Goal: Complete application form

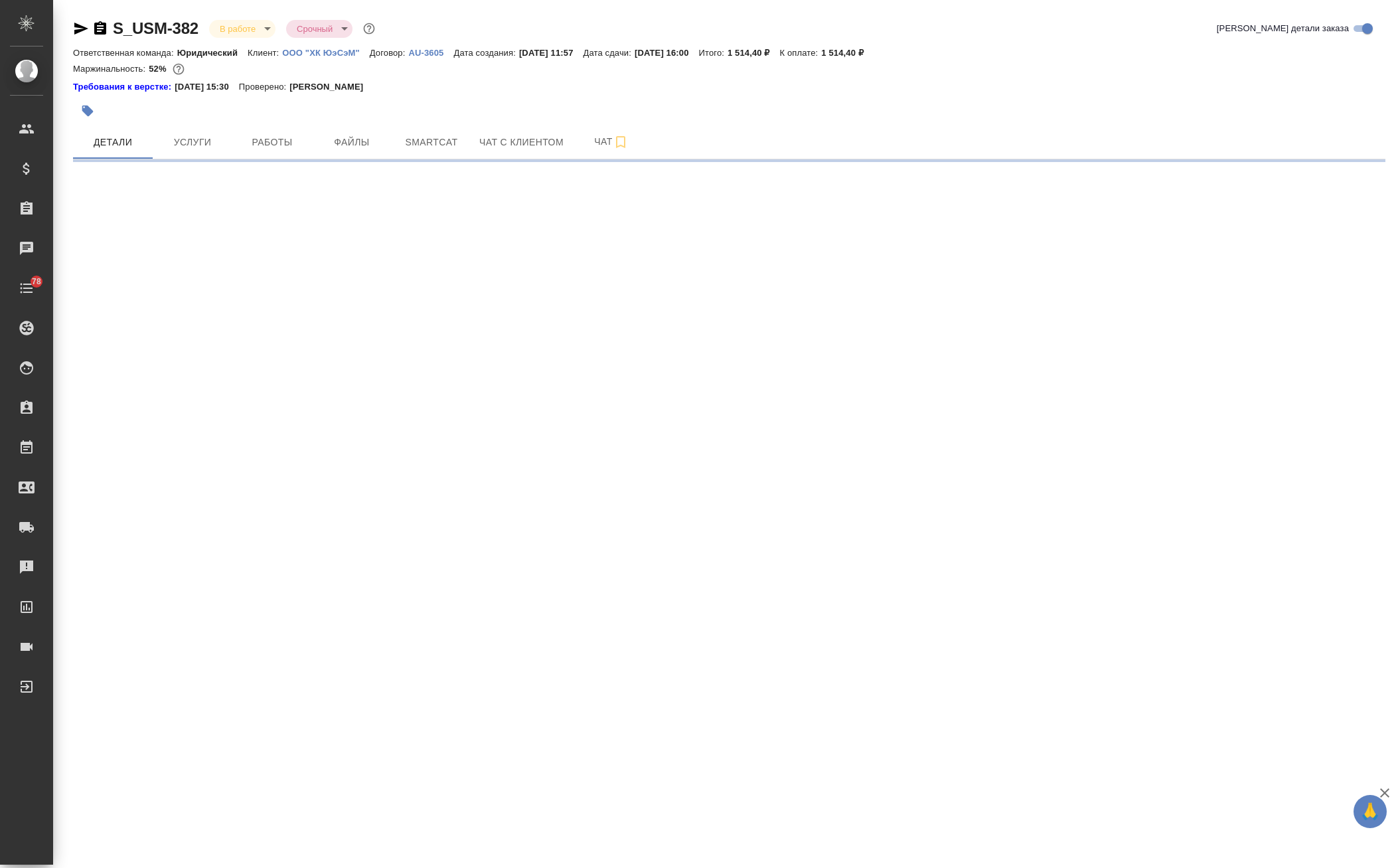
select select "RU"
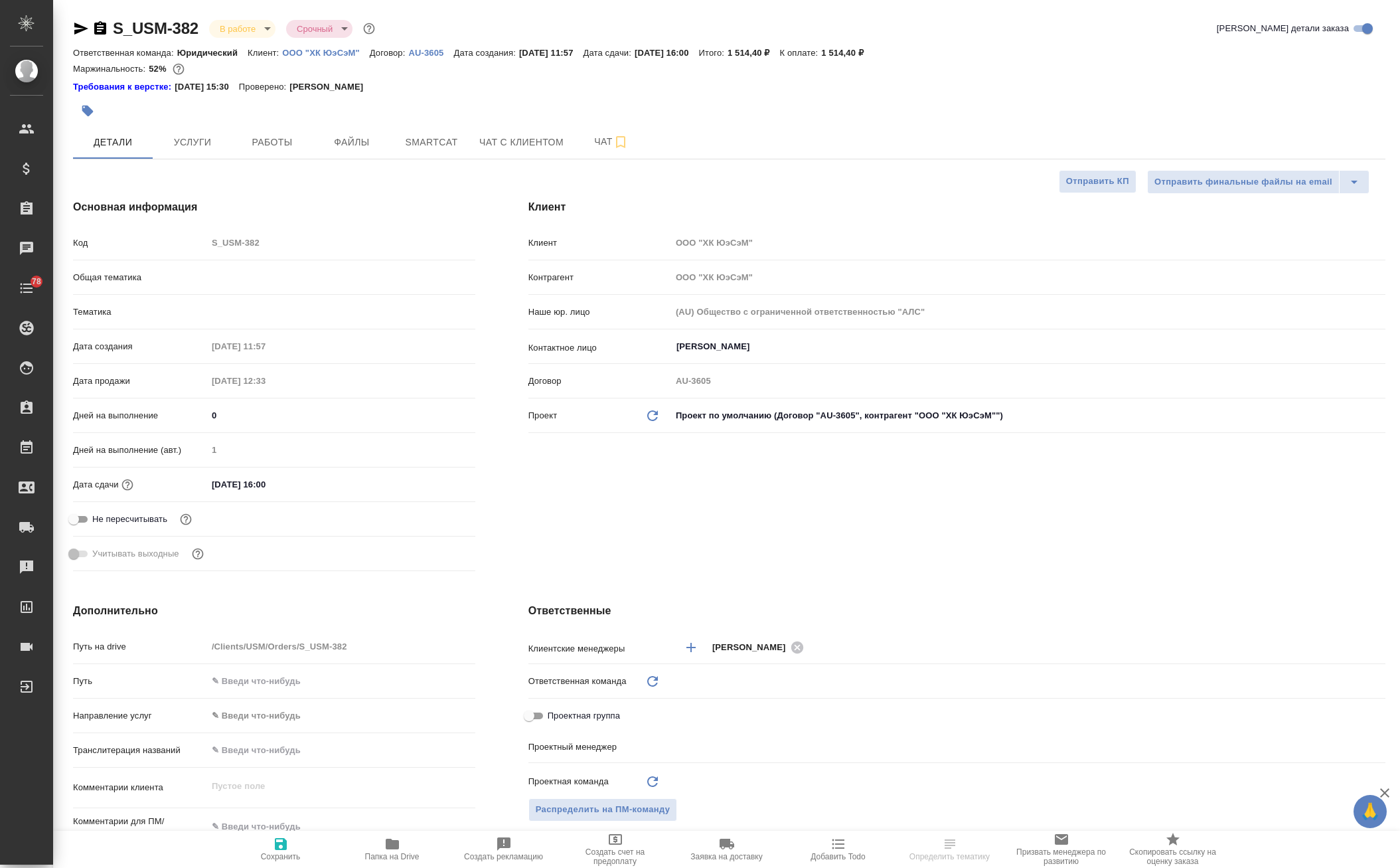
type textarea "x"
type input "Юридический"
type textarea "x"
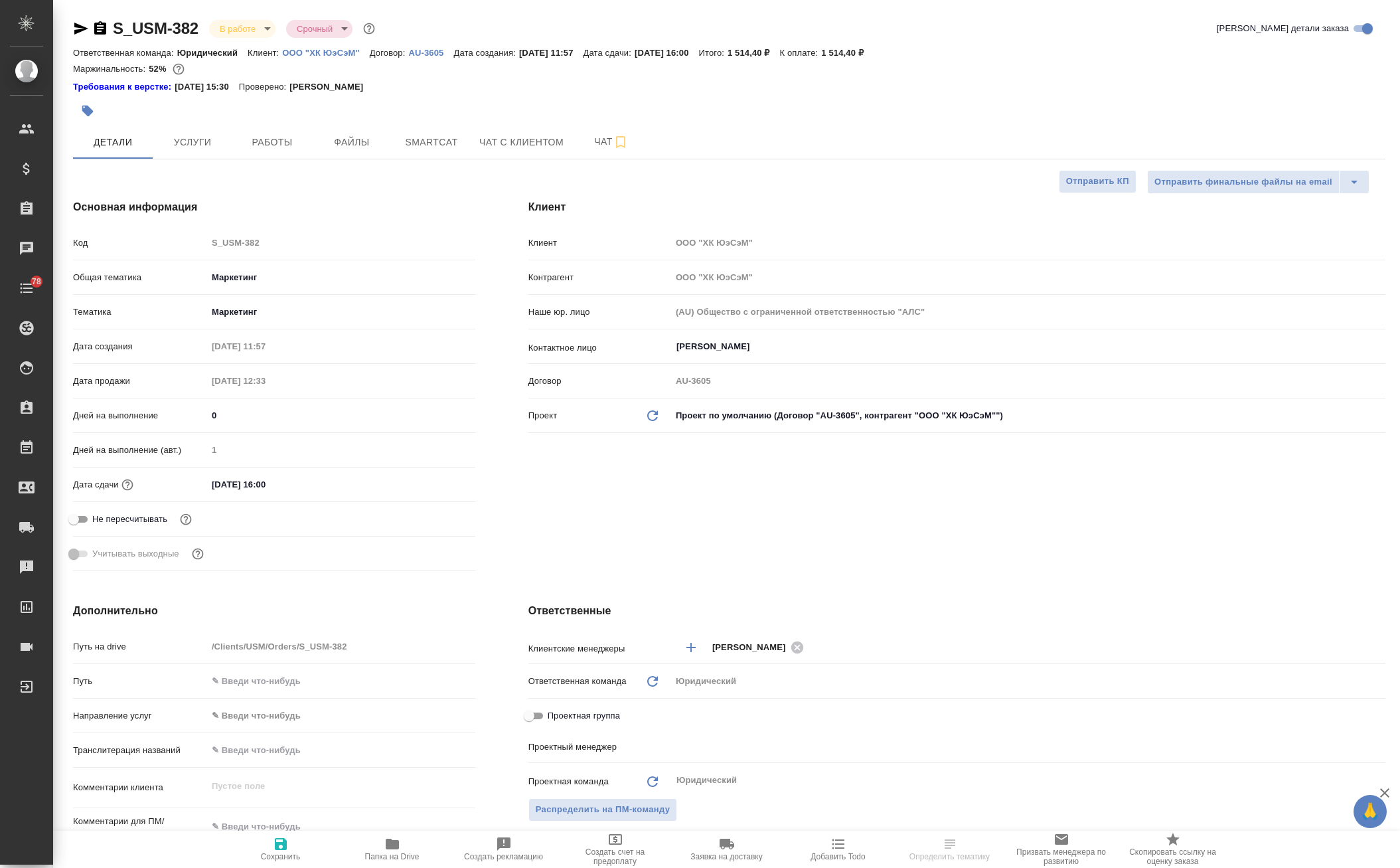
type textarea "x"
type input "[PERSON_NAME]"
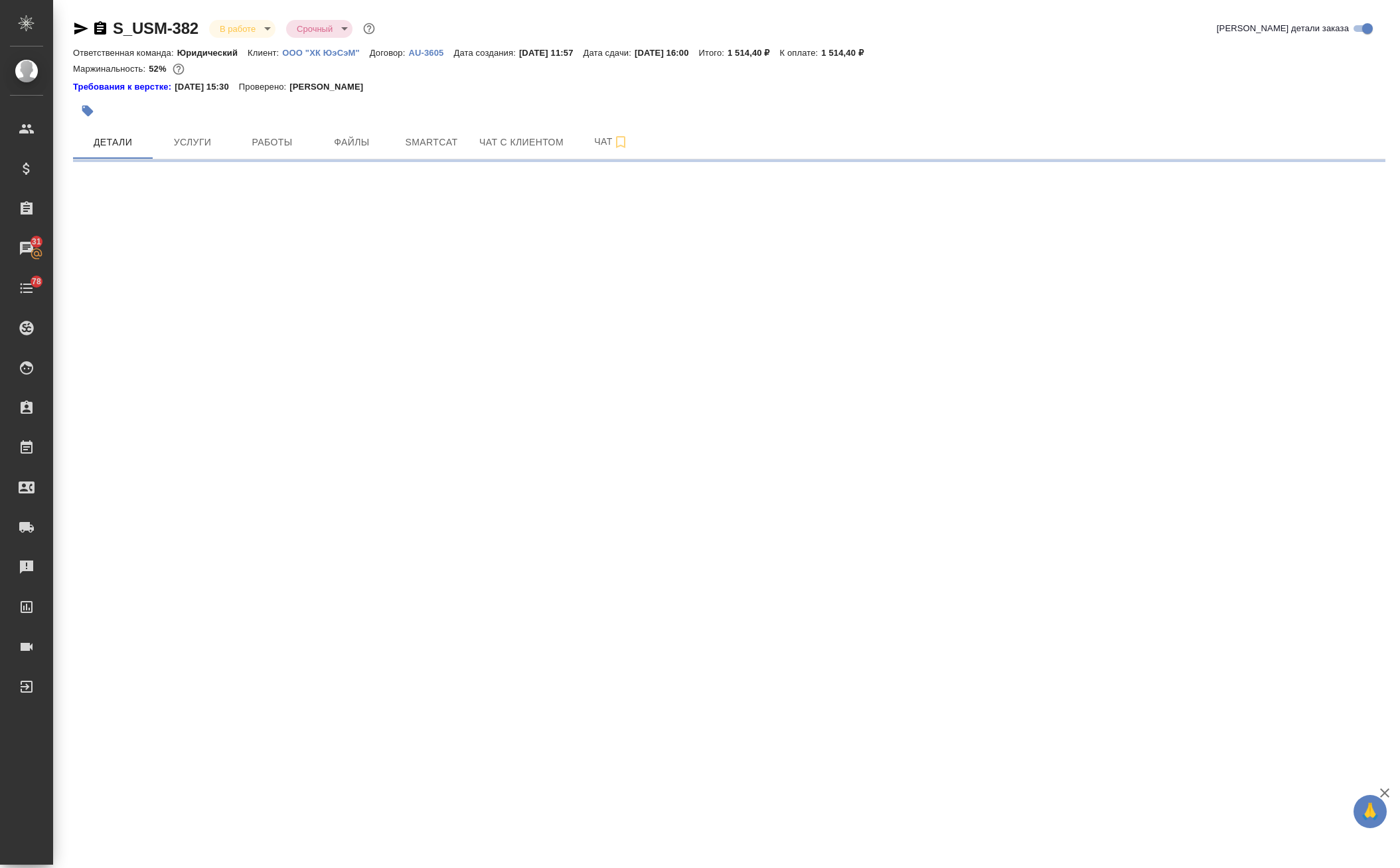
select select "RU"
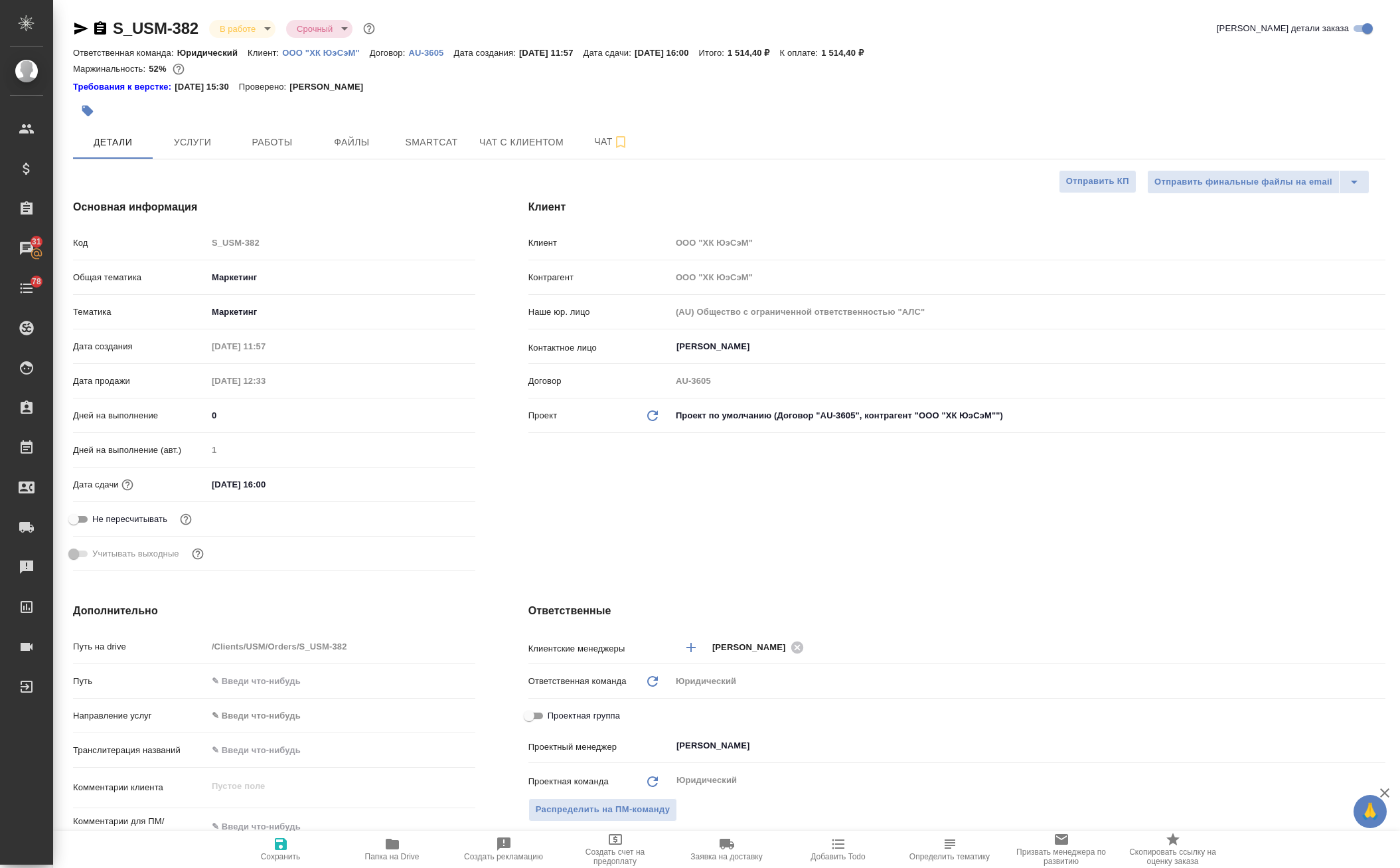
type textarea "x"
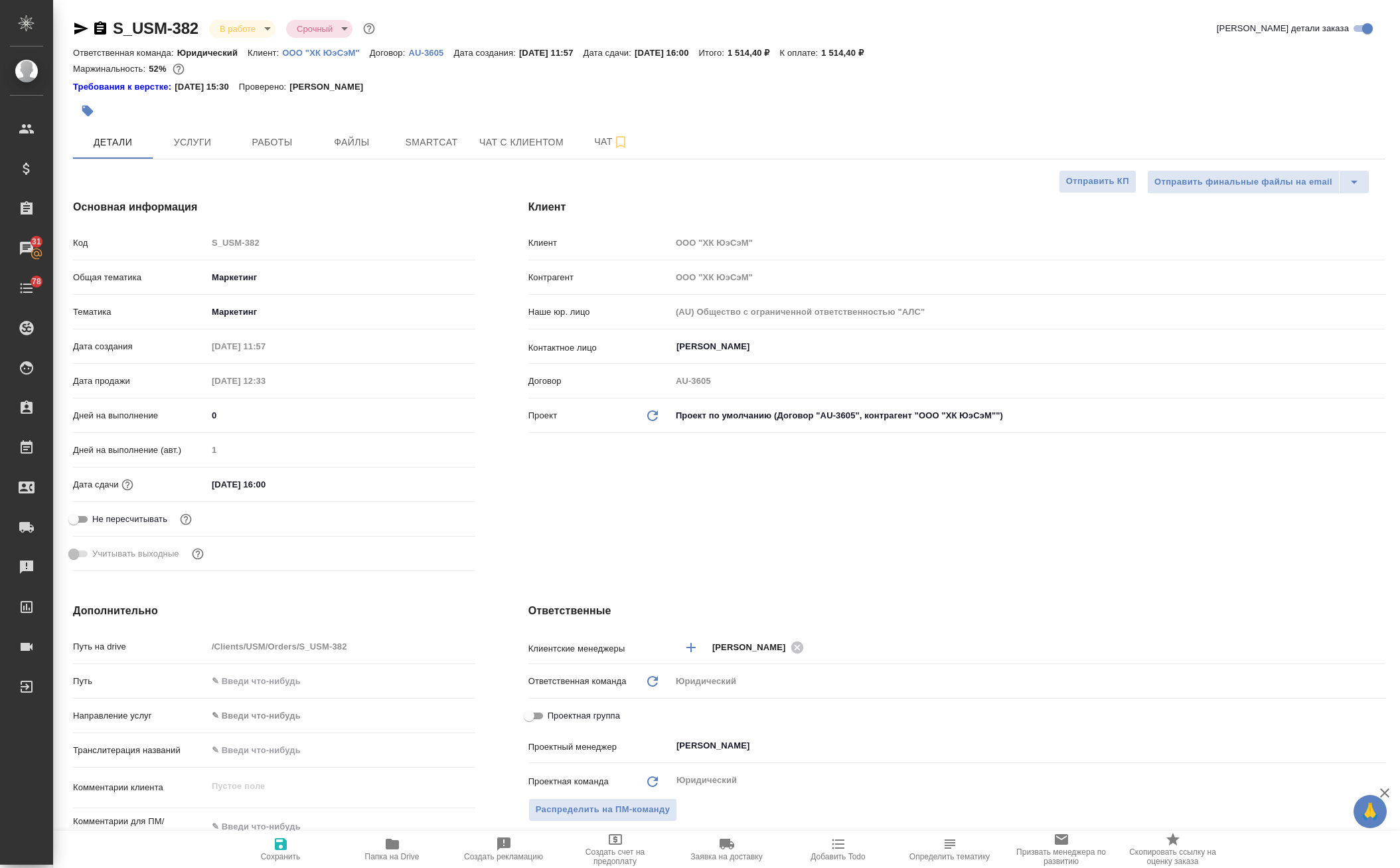
type textarea "x"
